Goal: Task Accomplishment & Management: Manage account settings

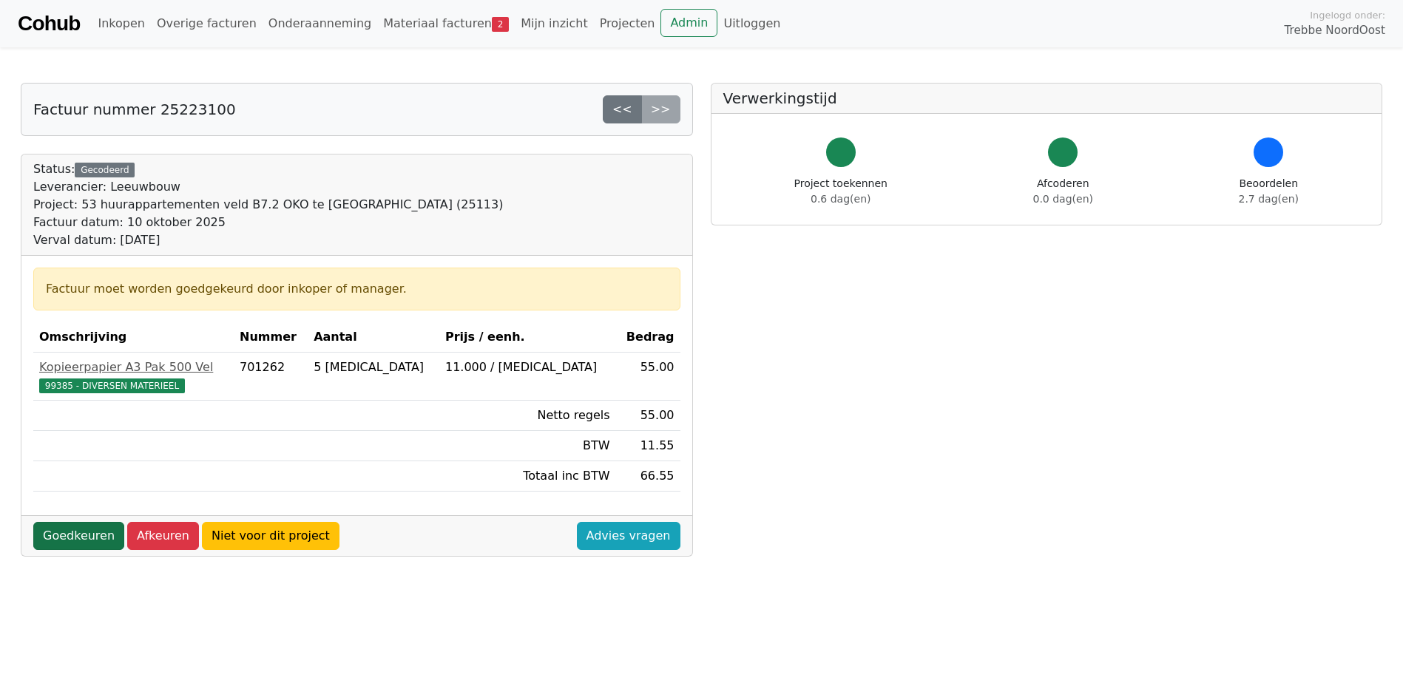
click at [71, 541] on link "Goedkeuren" at bounding box center [78, 536] width 91 height 28
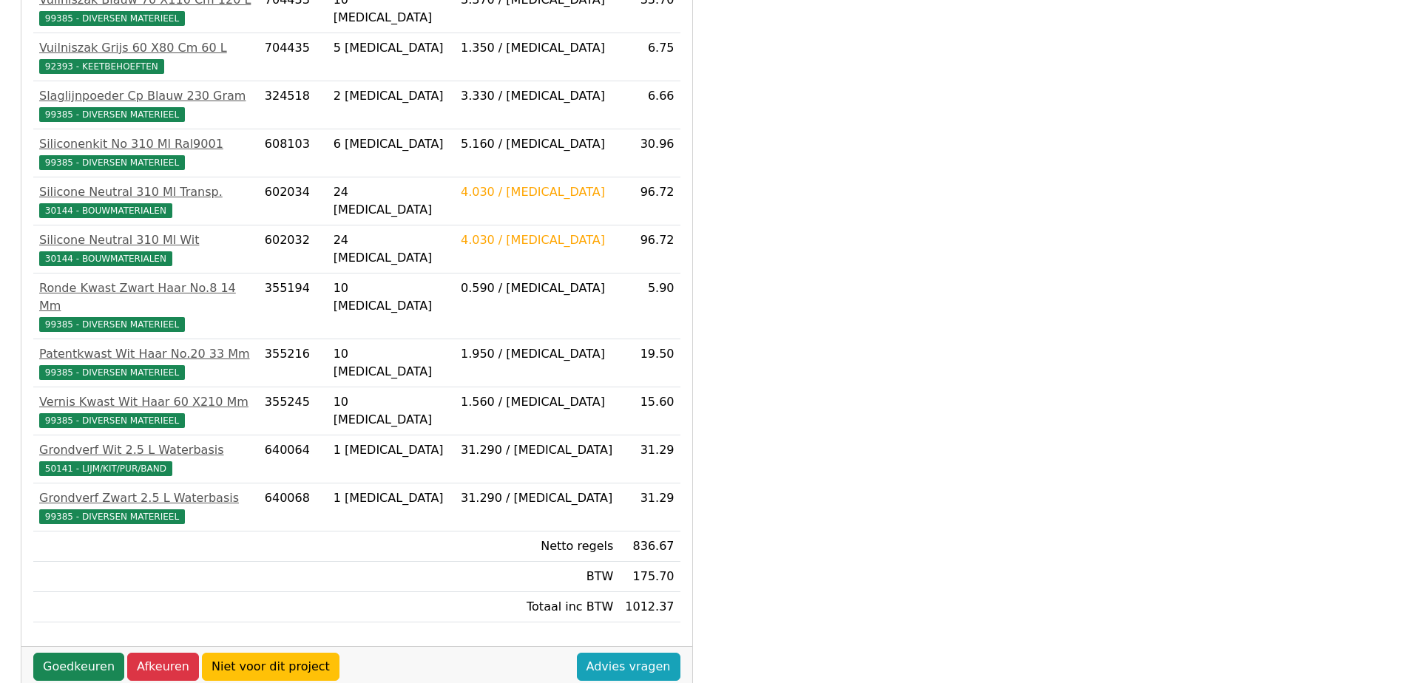
scroll to position [666, 0]
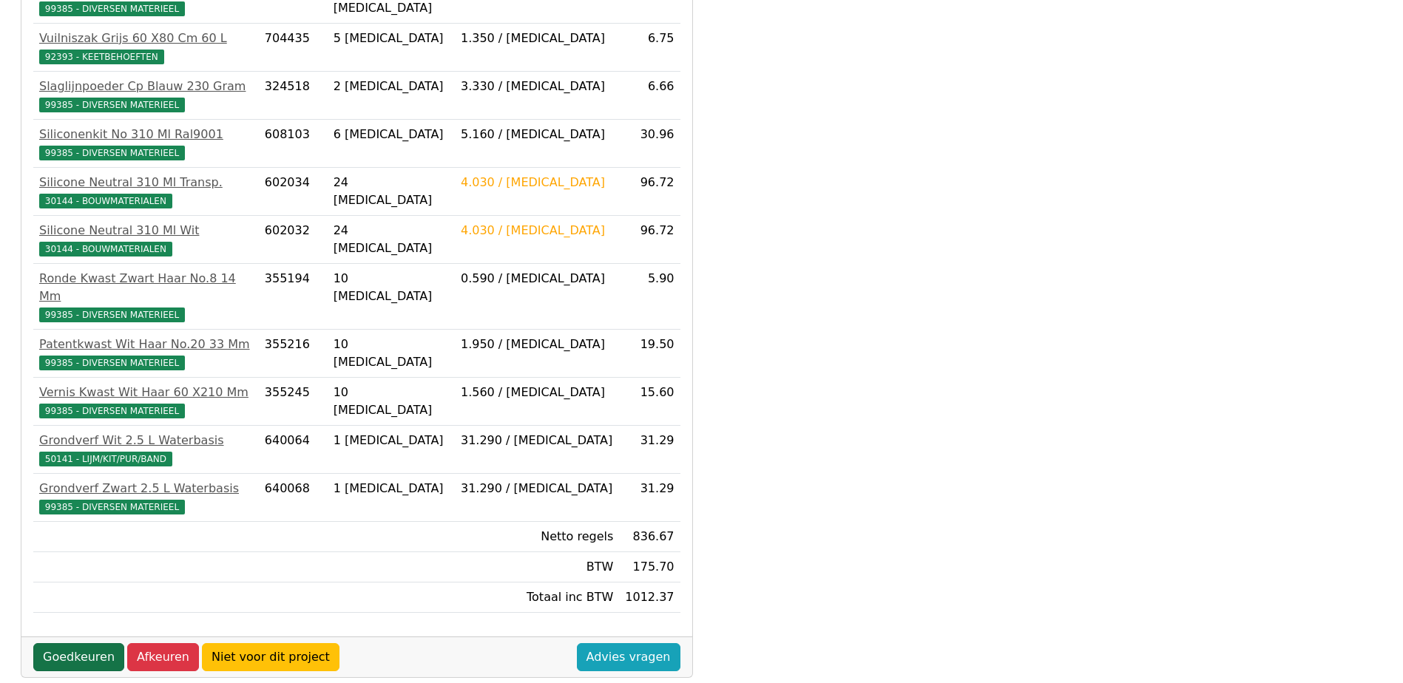
click at [94, 643] on link "Goedkeuren" at bounding box center [78, 657] width 91 height 28
